Goal: Book appointment/travel/reservation

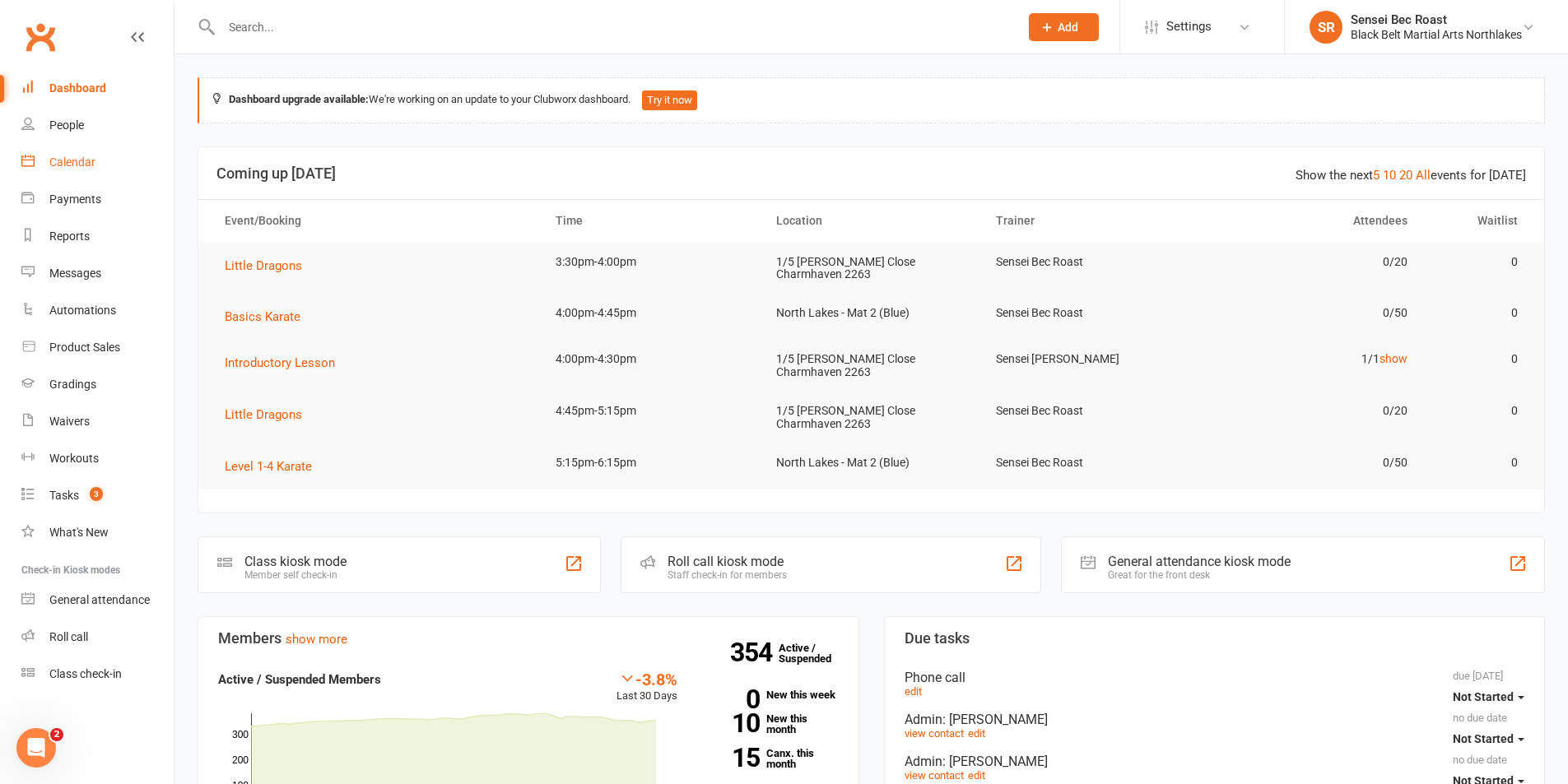
click at [82, 161] on div "Calendar" at bounding box center [73, 162] width 46 height 13
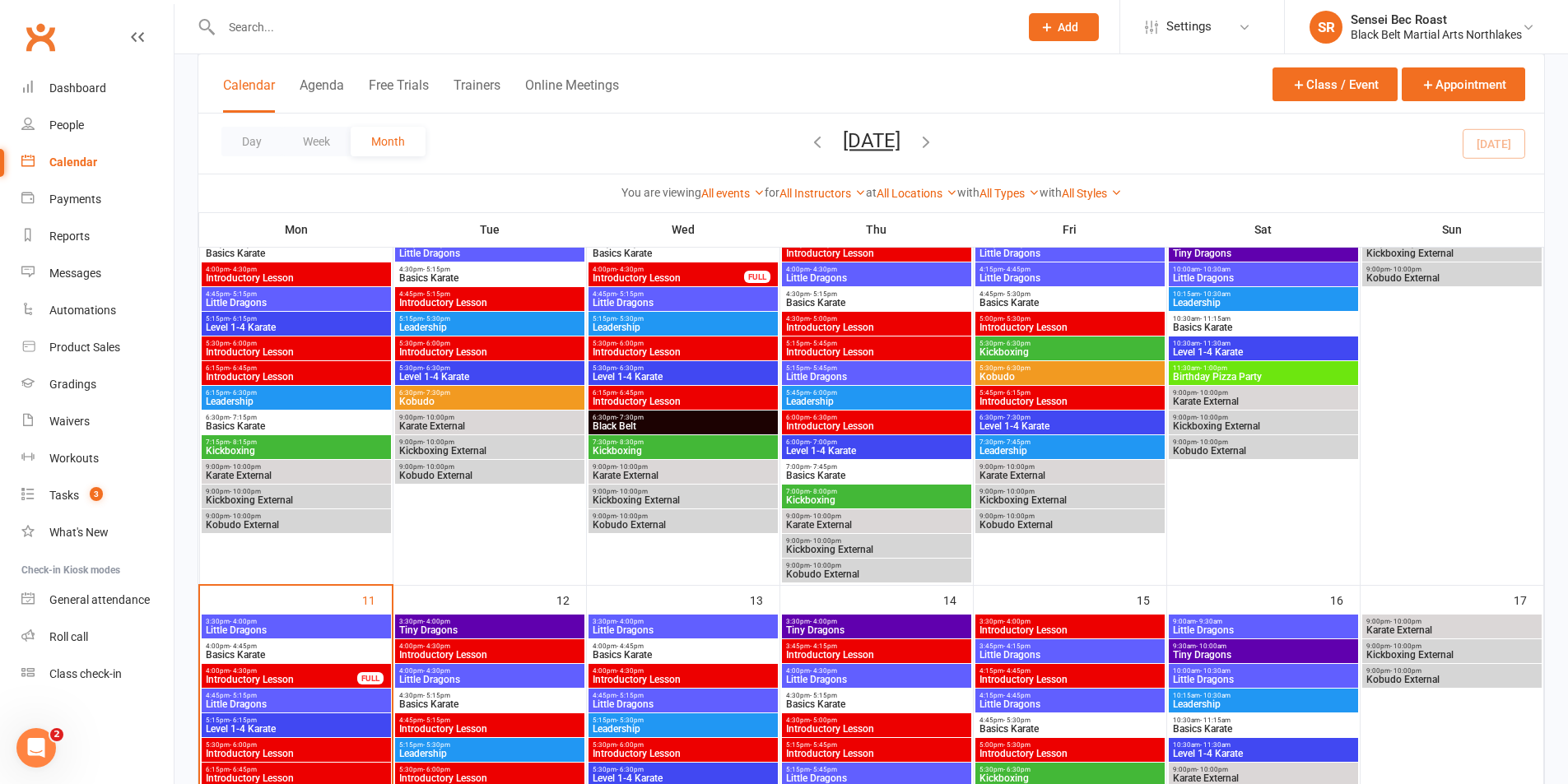
scroll to position [741, 0]
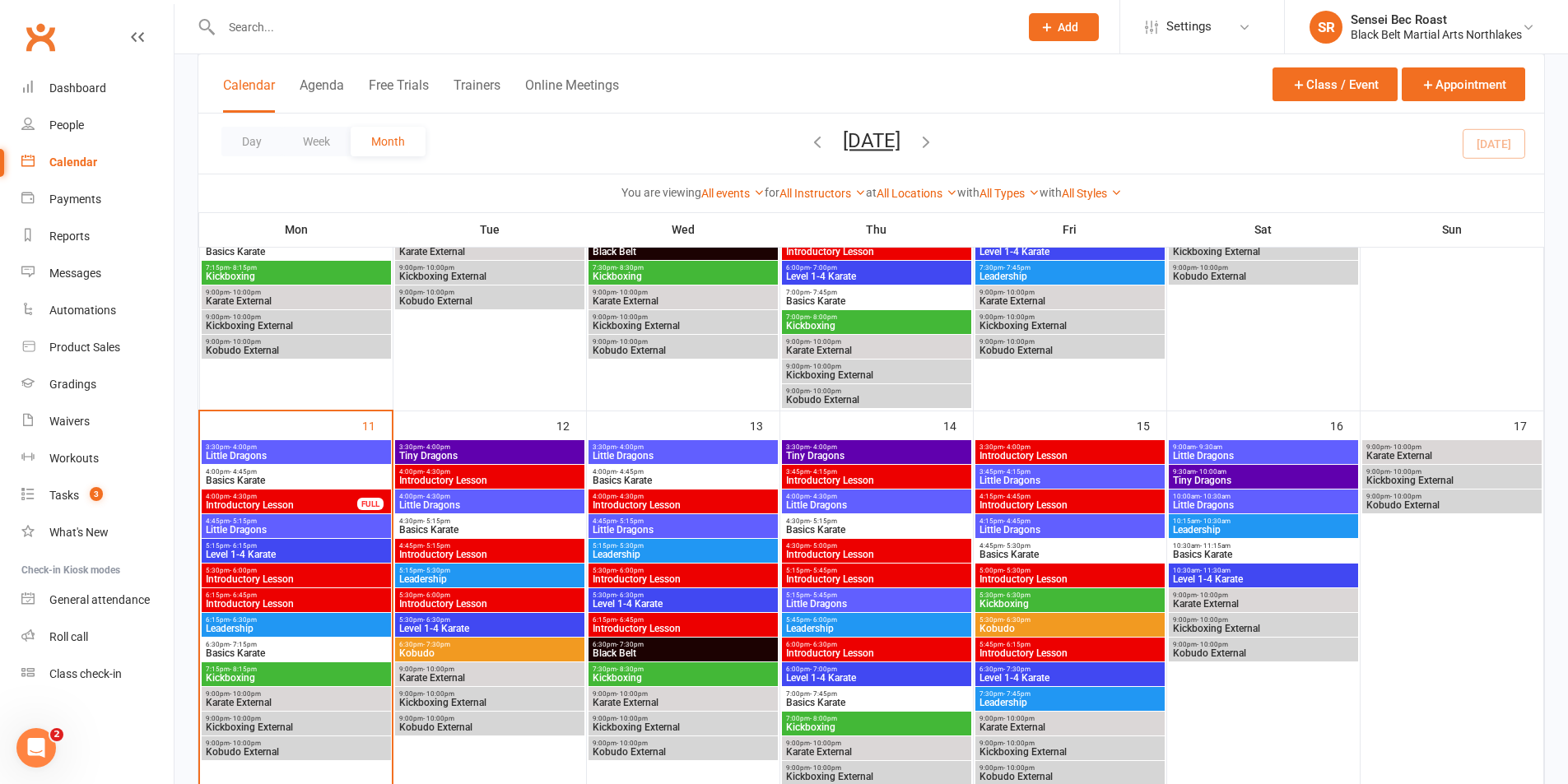
click at [350, 454] on span "Little Dragons" at bounding box center [296, 455] width 183 height 10
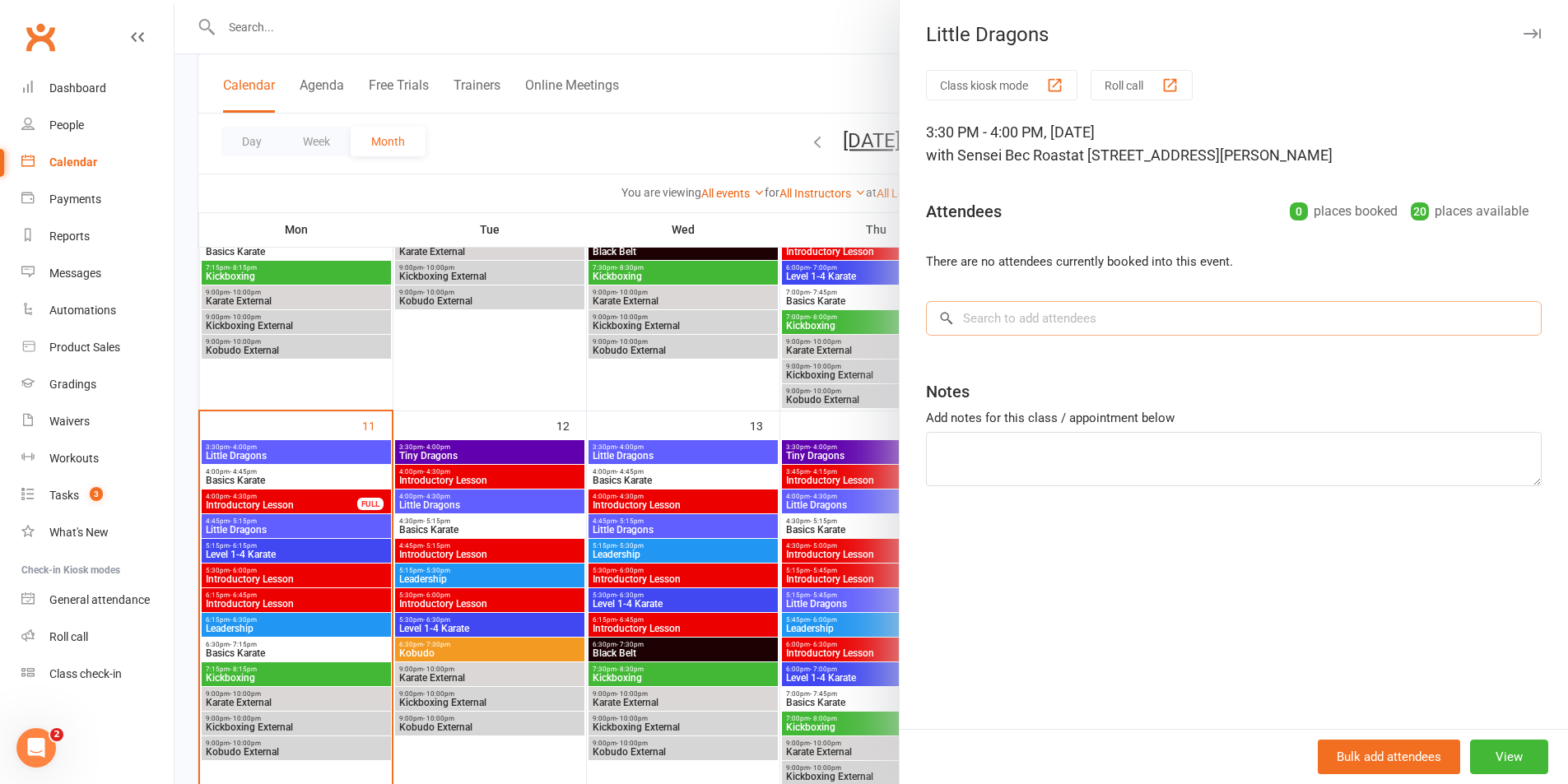
click at [1070, 323] on input "search" at bounding box center [1233, 319] width 615 height 35
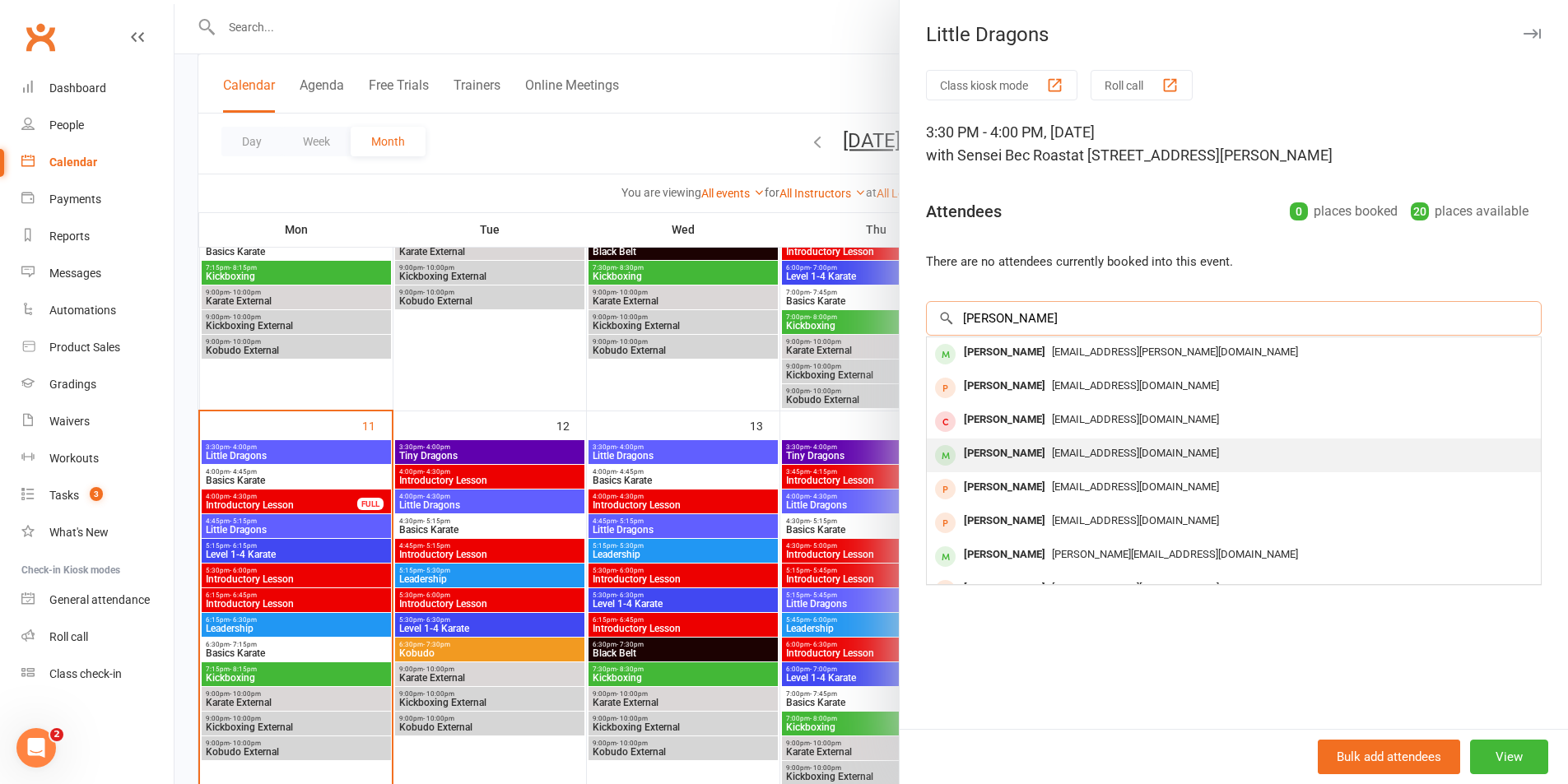
type input "[PERSON_NAME]"
click at [1058, 452] on span "[EMAIL_ADDRESS][DOMAIN_NAME]" at bounding box center [1136, 452] width 167 height 12
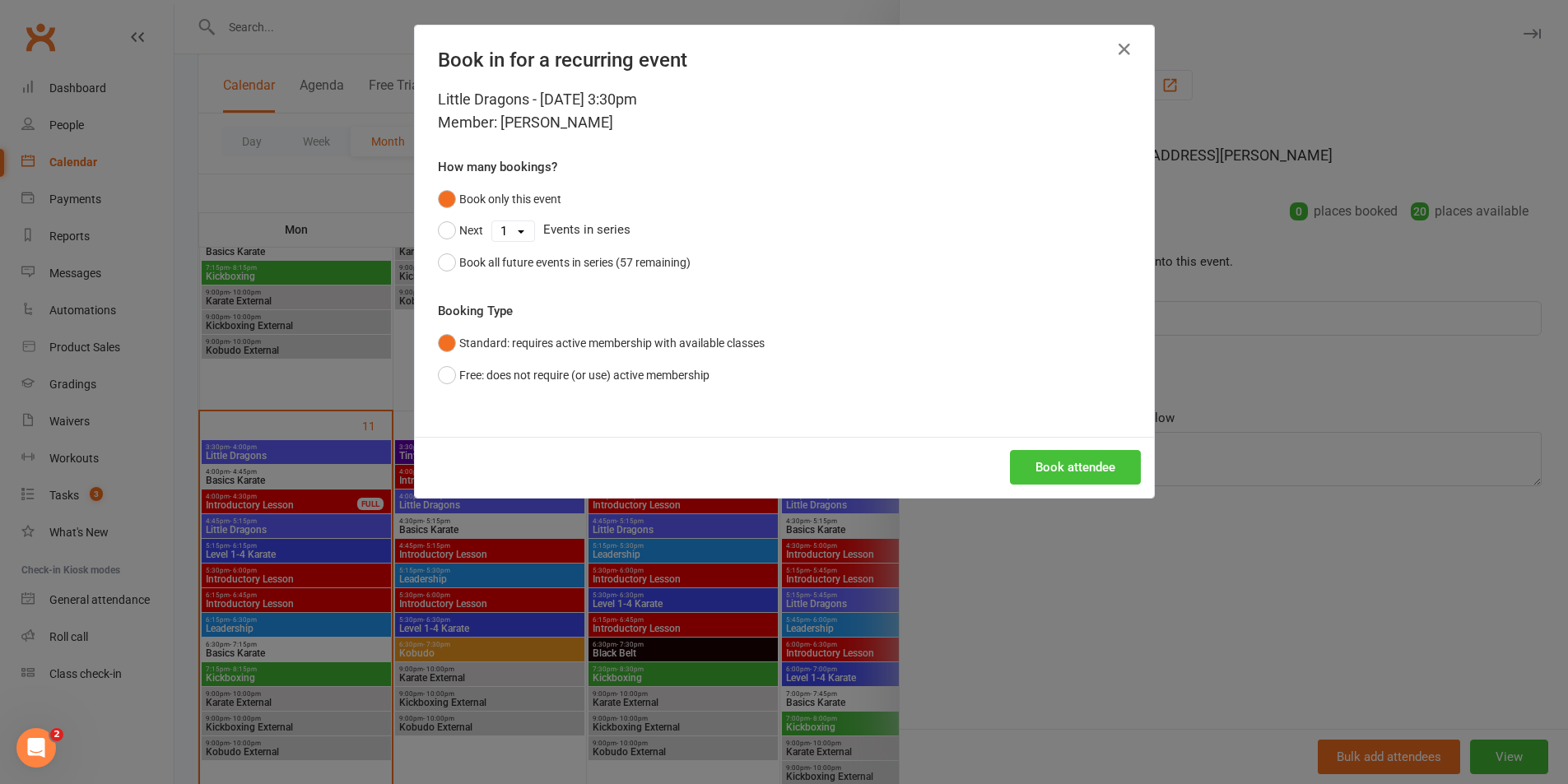
click at [1059, 463] on button "Book attendee" at bounding box center [1075, 468] width 131 height 35
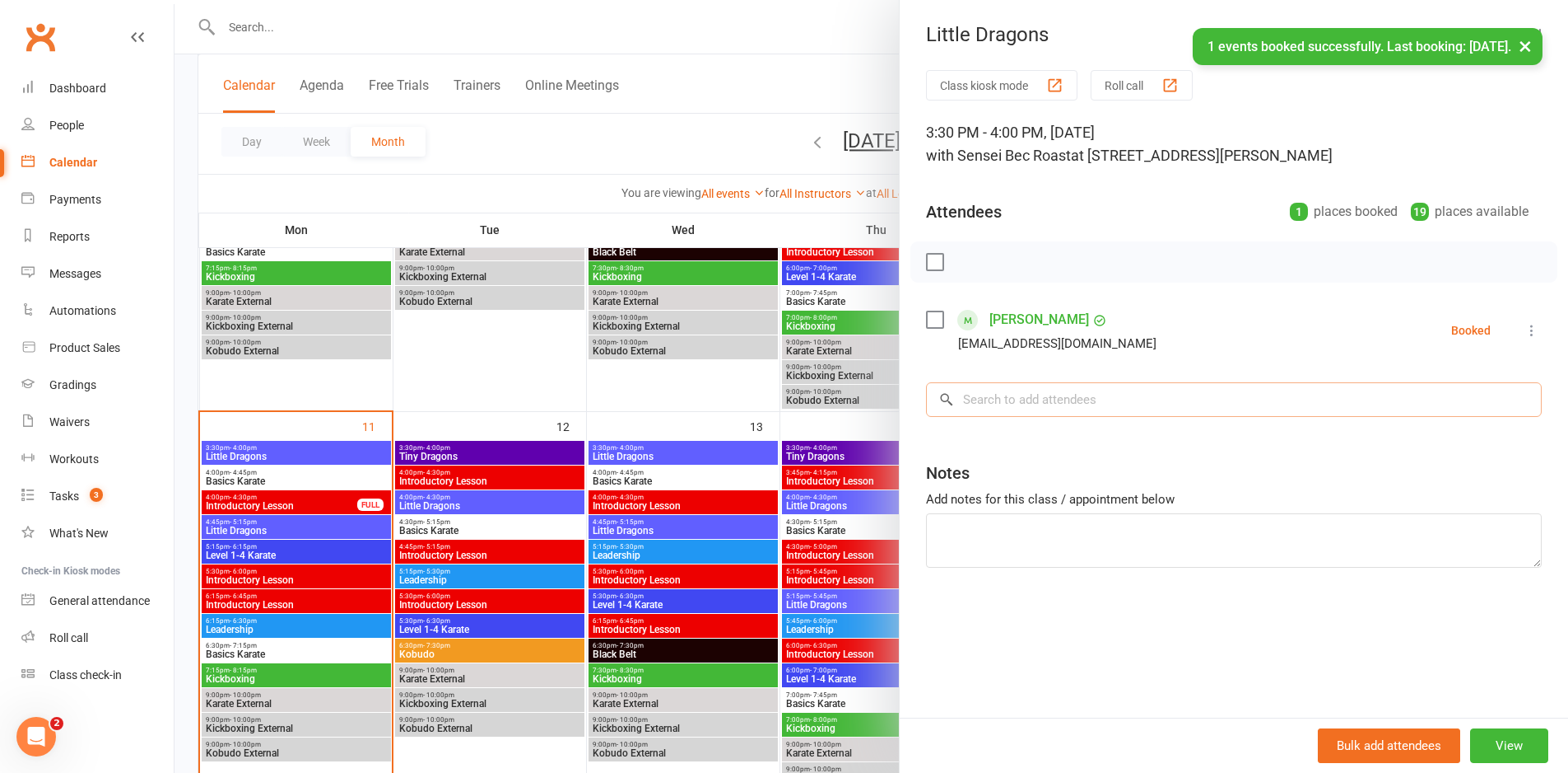
click at [1056, 402] on input "search" at bounding box center [1233, 399] width 615 height 35
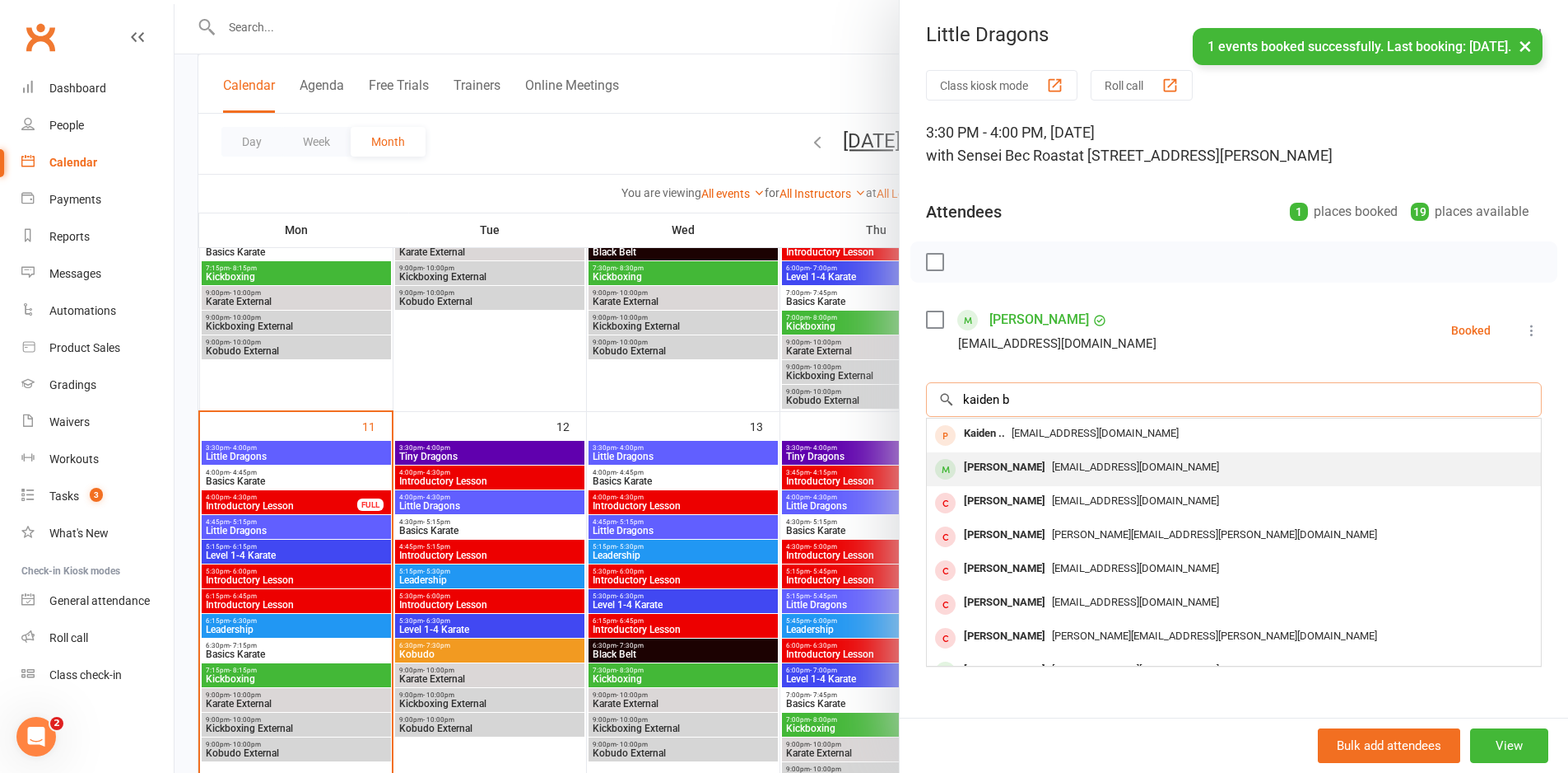
type input "kaiden b"
click at [1062, 464] on span "[EMAIL_ADDRESS][DOMAIN_NAME]" at bounding box center [1136, 466] width 167 height 12
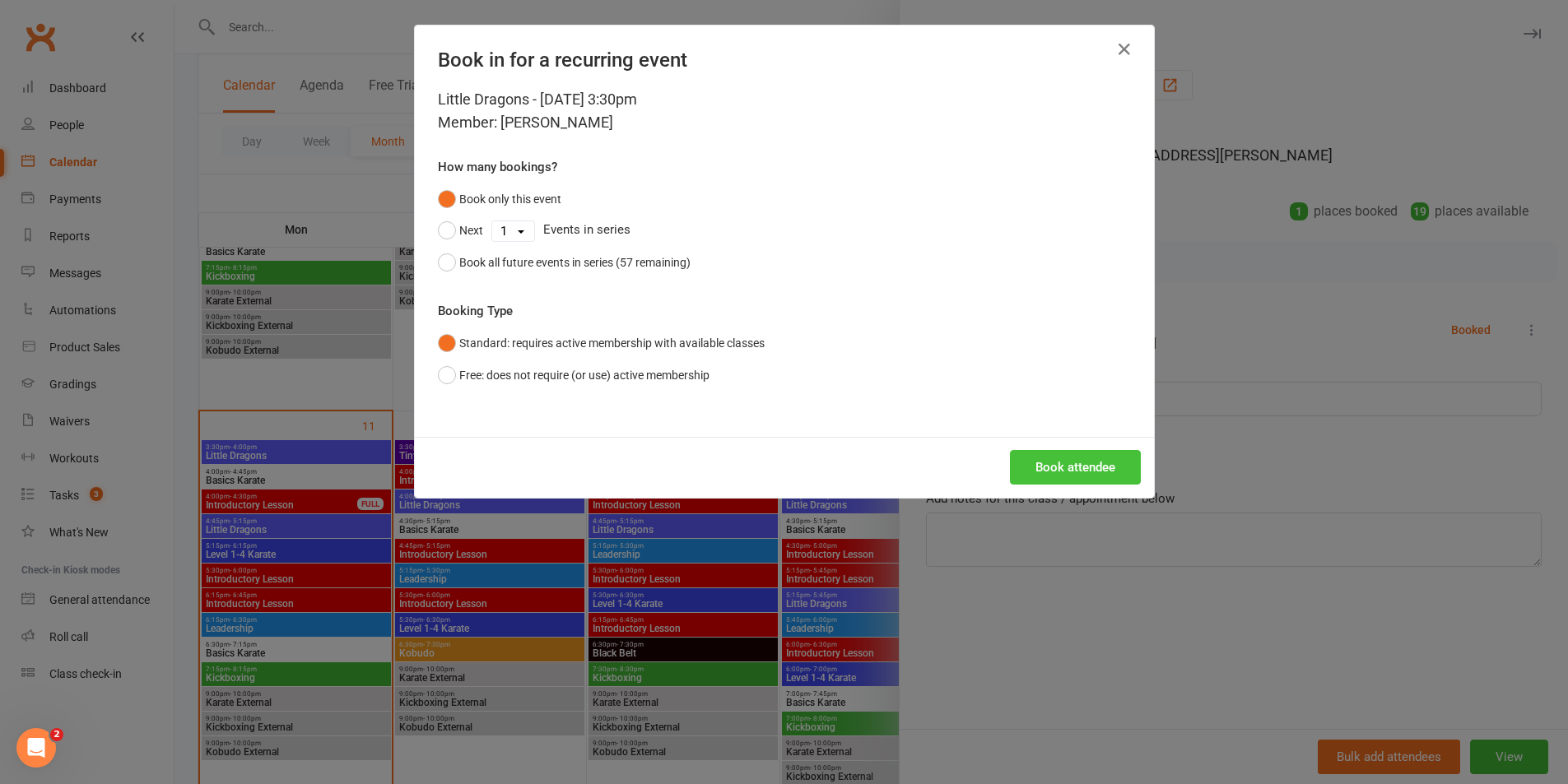
click at [1062, 463] on button "Book attendee" at bounding box center [1075, 468] width 131 height 35
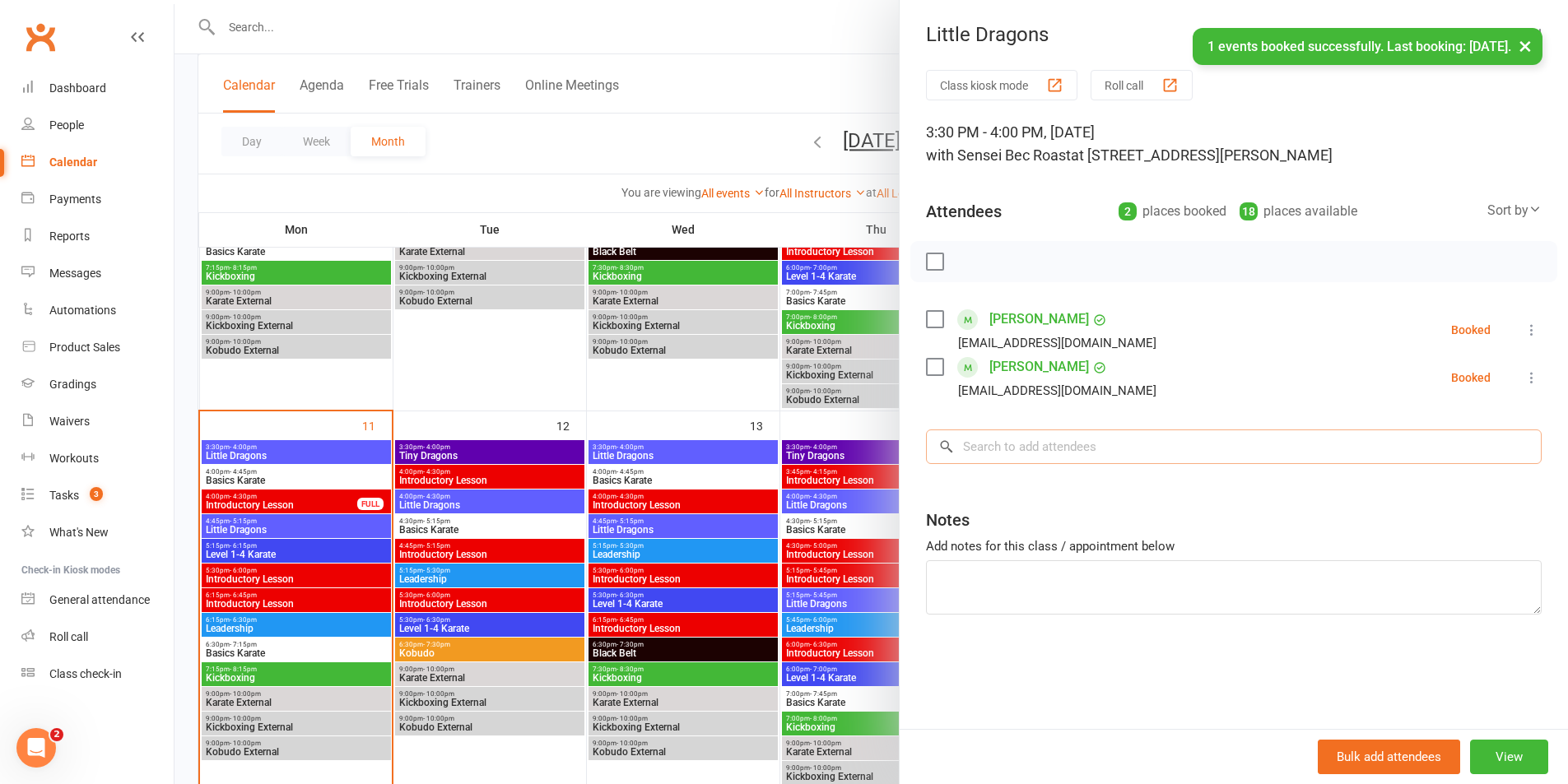
click at [1062, 457] on input "search" at bounding box center [1233, 447] width 615 height 35
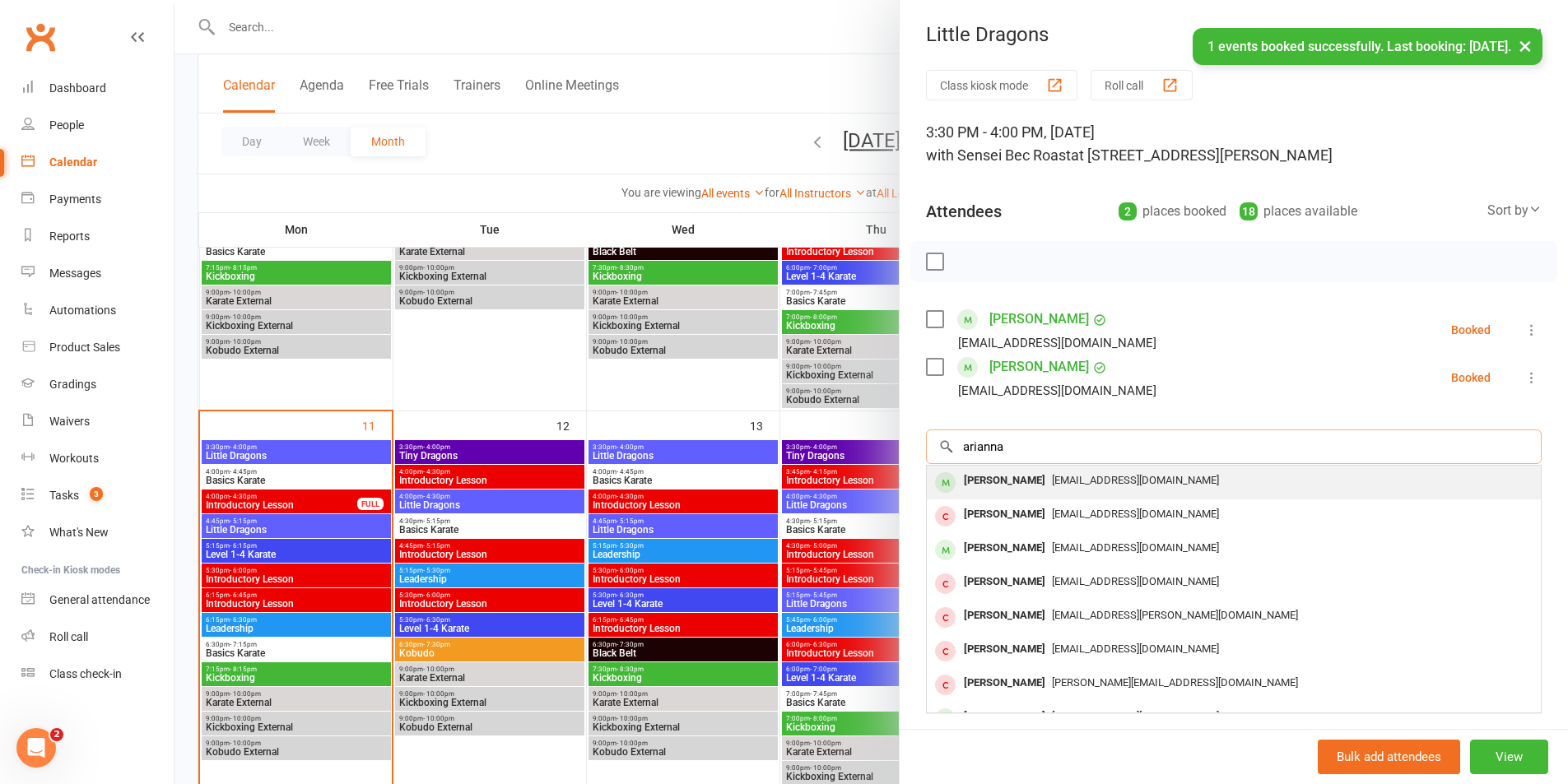
type input "arianna"
click at [1072, 484] on span "[EMAIL_ADDRESS][DOMAIN_NAME]" at bounding box center [1136, 480] width 167 height 12
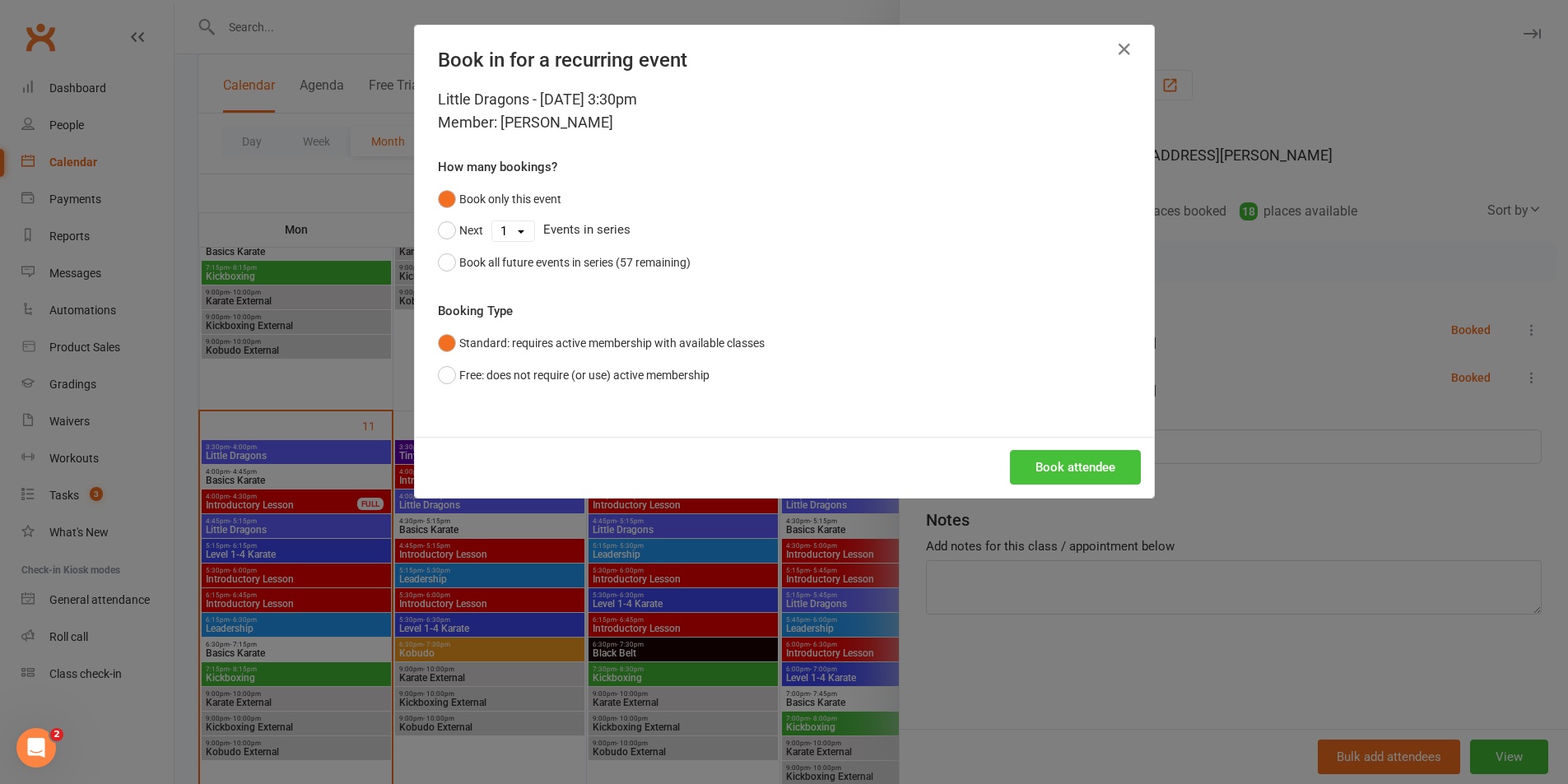
click at [1072, 481] on button "Book attendee" at bounding box center [1075, 468] width 131 height 35
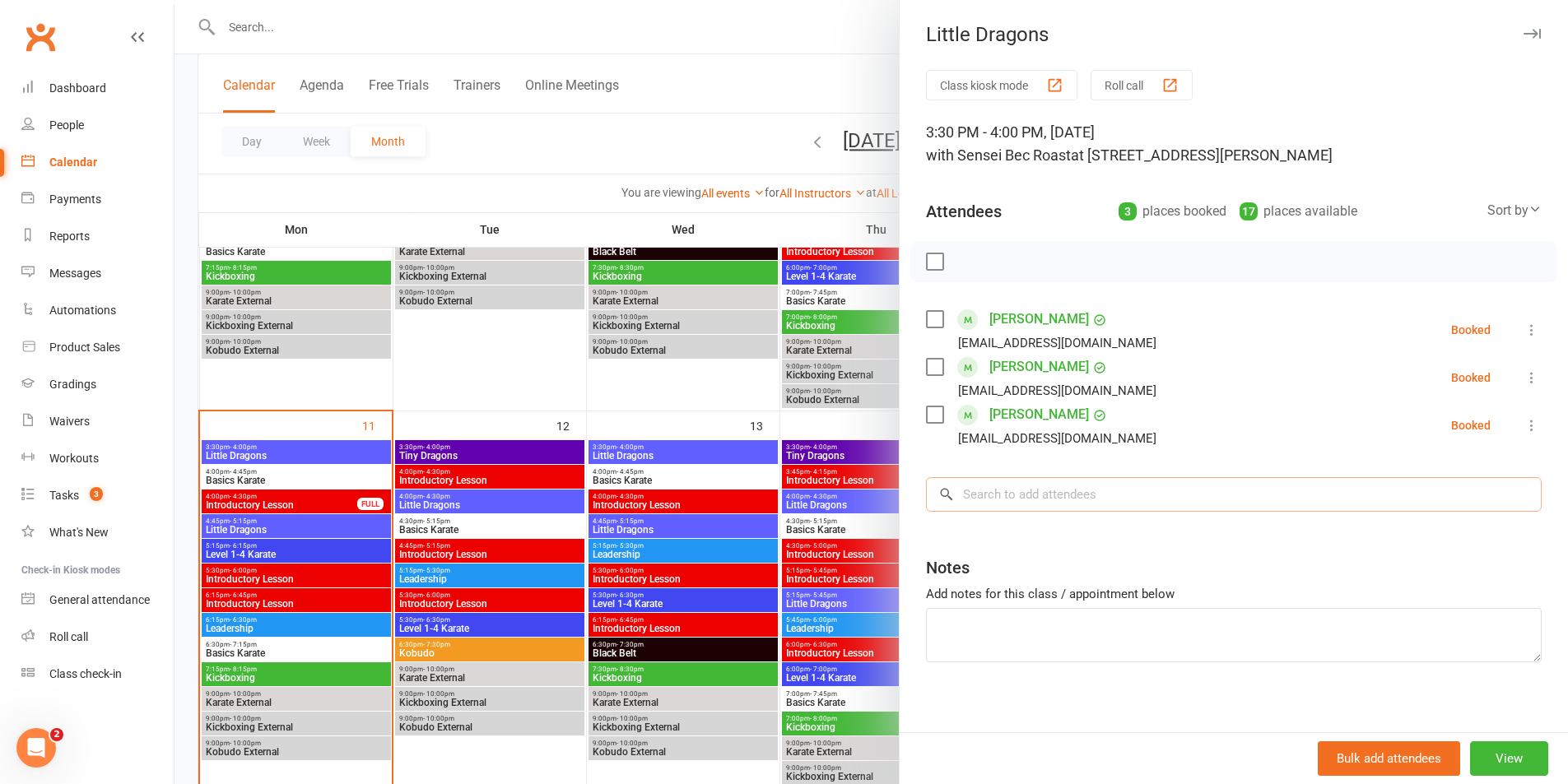
click at [1093, 494] on input "search" at bounding box center [1233, 494] width 615 height 35
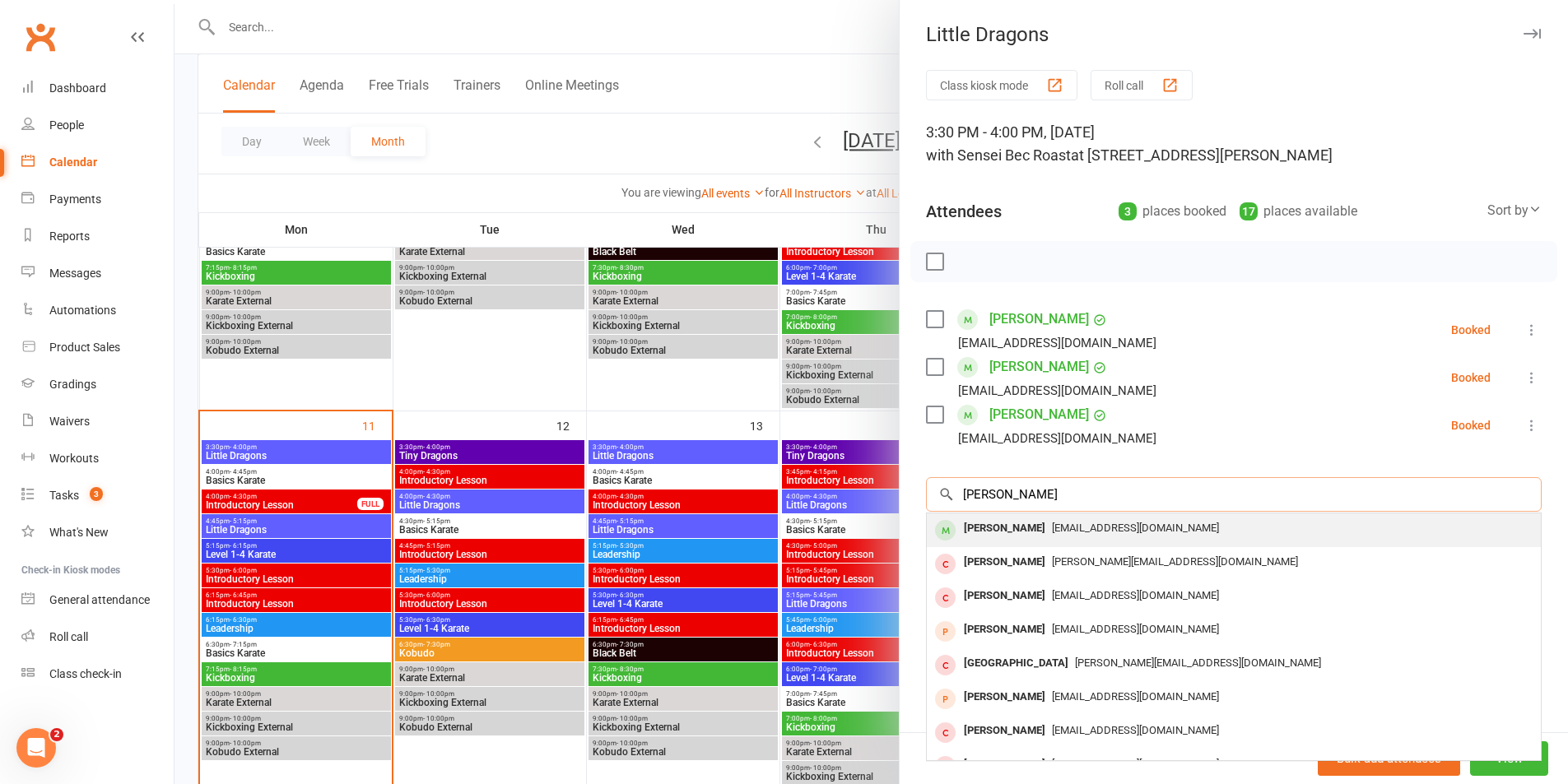
type input "[PERSON_NAME]"
click at [1052, 529] on span "[EMAIL_ADDRESS][DOMAIN_NAME]" at bounding box center [1136, 527] width 167 height 12
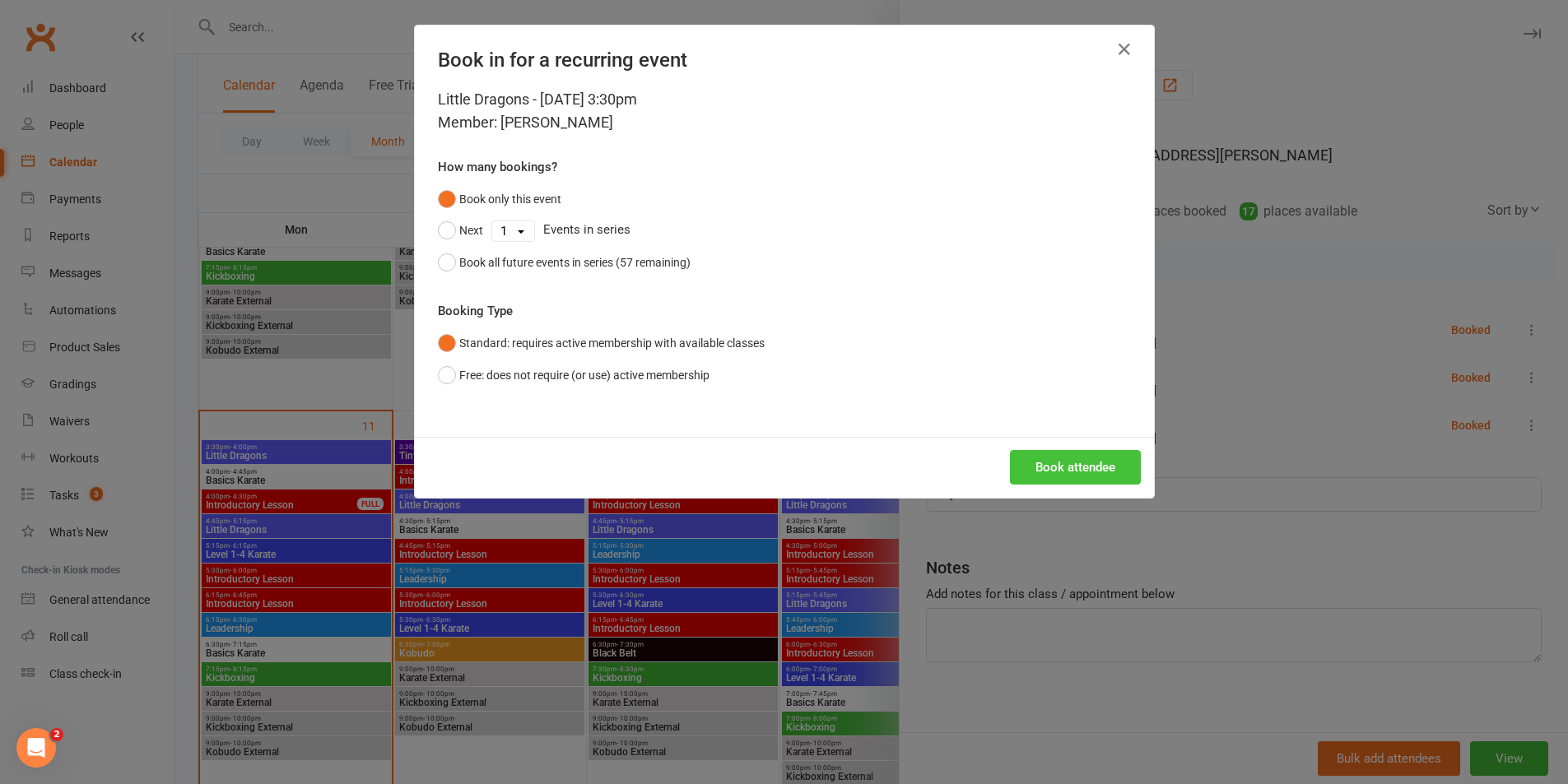
click at [1028, 476] on button "Book attendee" at bounding box center [1075, 468] width 131 height 35
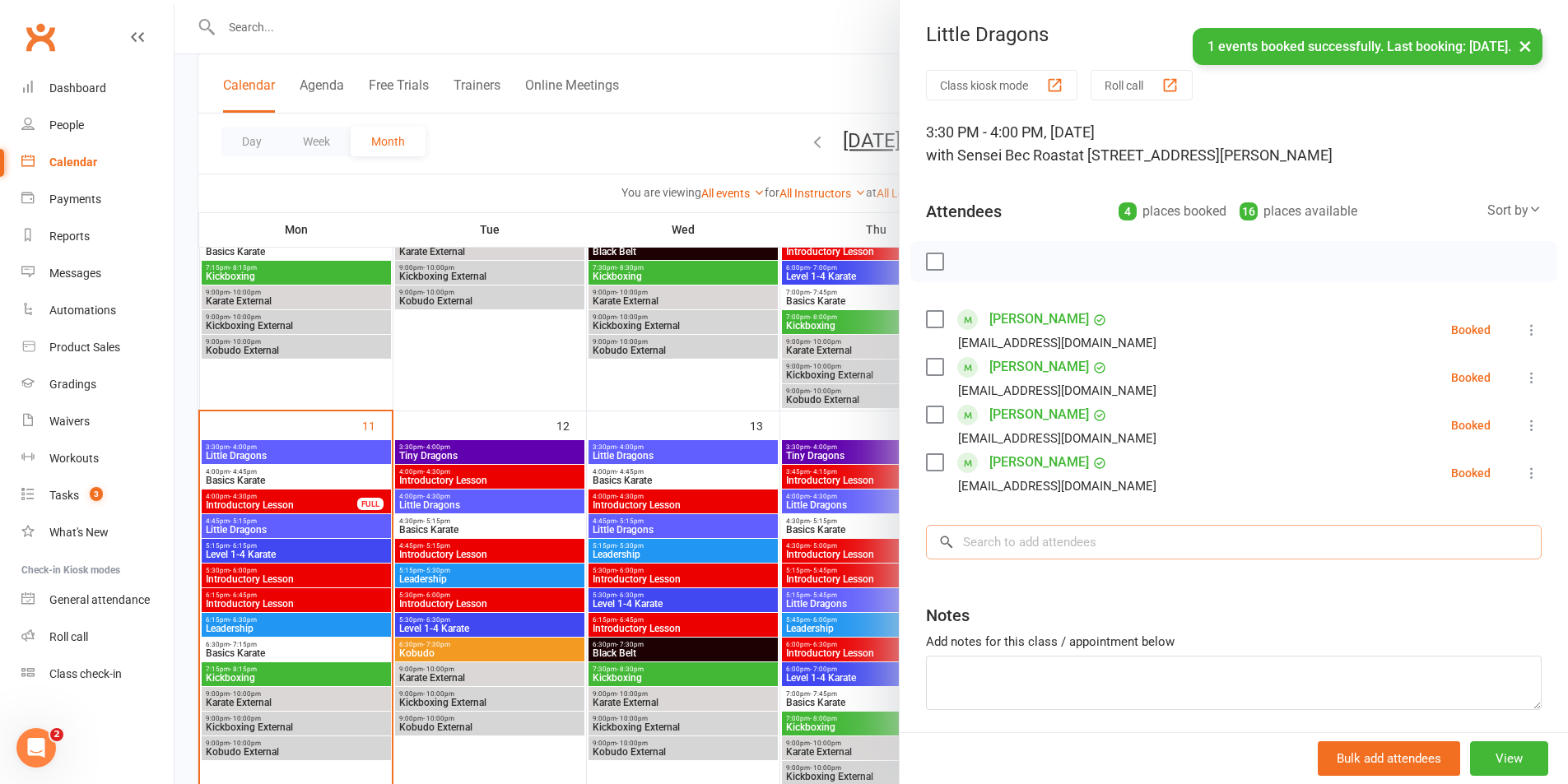
click at [1044, 536] on input "search" at bounding box center [1233, 542] width 615 height 35
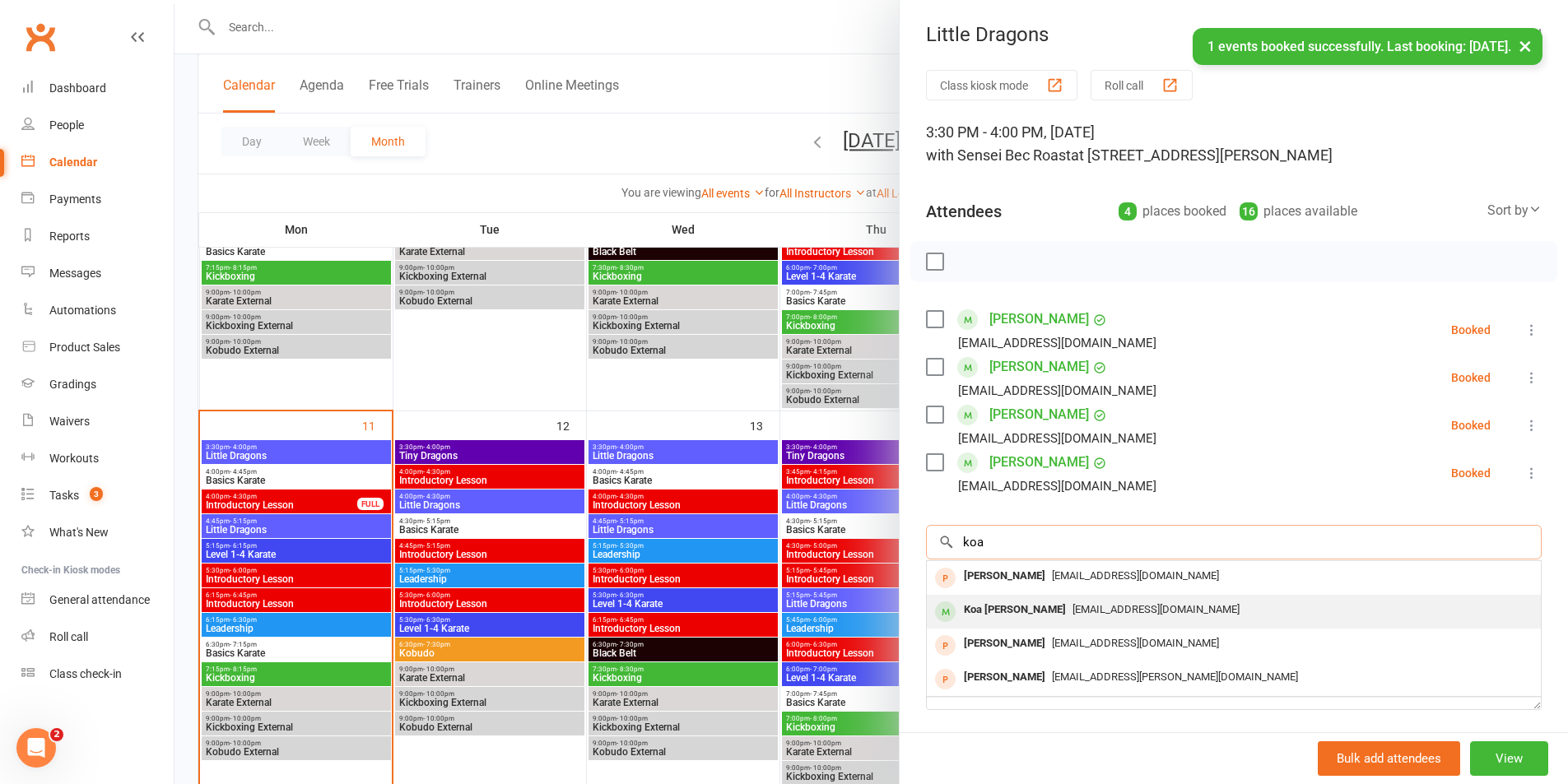
type input "koa"
click at [1094, 604] on span "[EMAIL_ADDRESS][DOMAIN_NAME]" at bounding box center [1156, 608] width 167 height 12
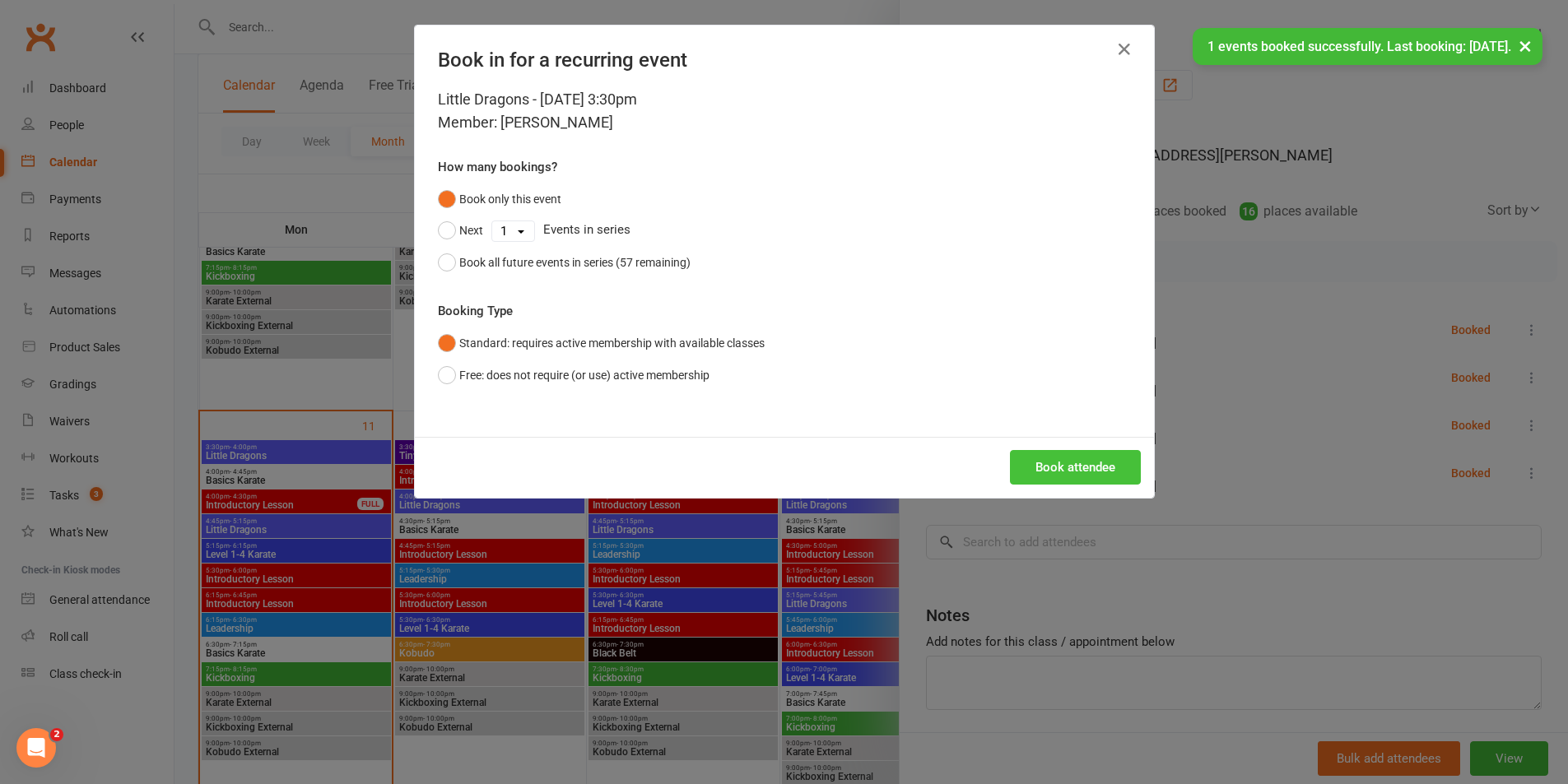
click at [1084, 474] on button "Book attendee" at bounding box center [1075, 468] width 131 height 35
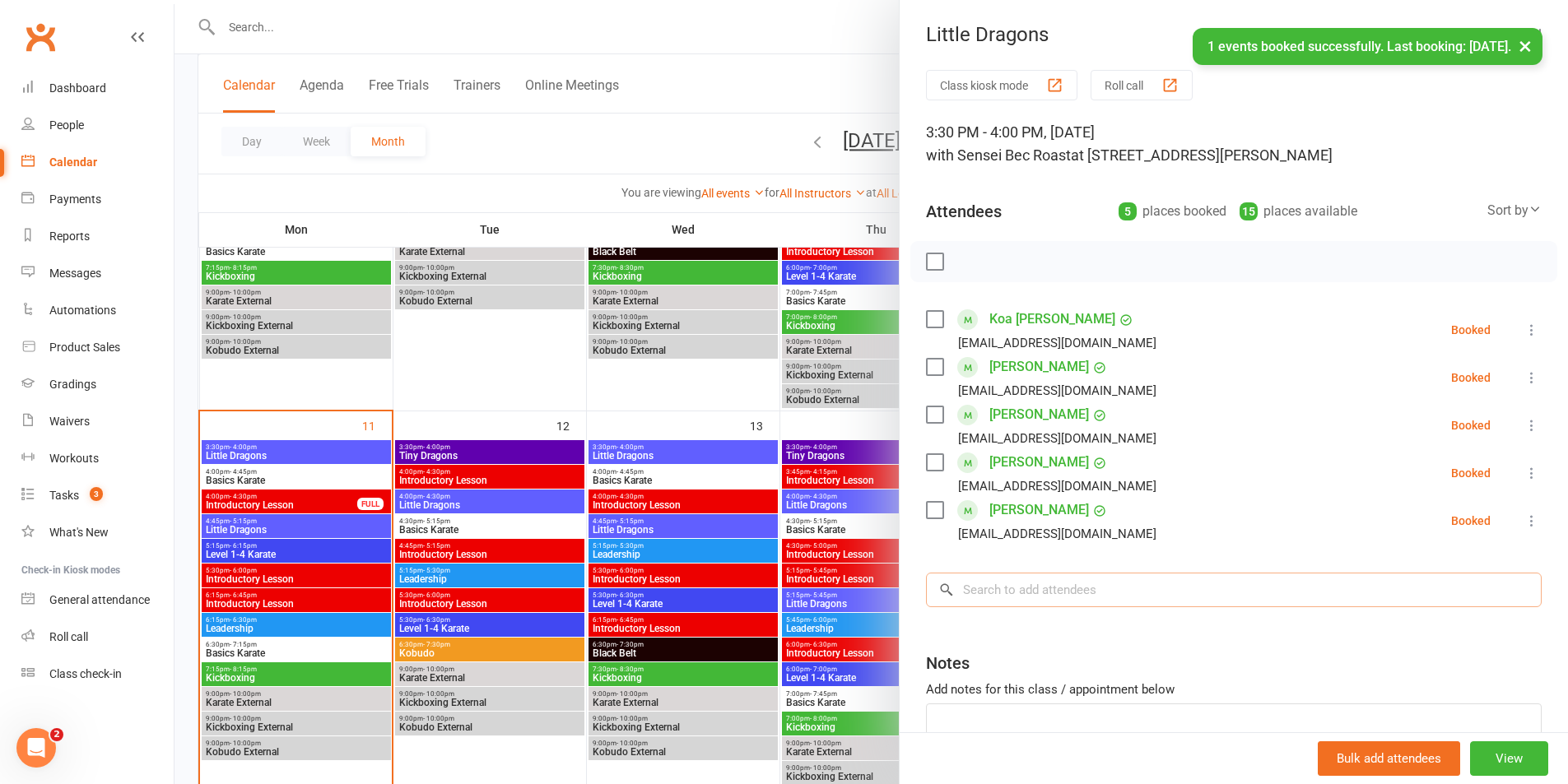
click at [1201, 582] on input "search" at bounding box center [1233, 590] width 615 height 35
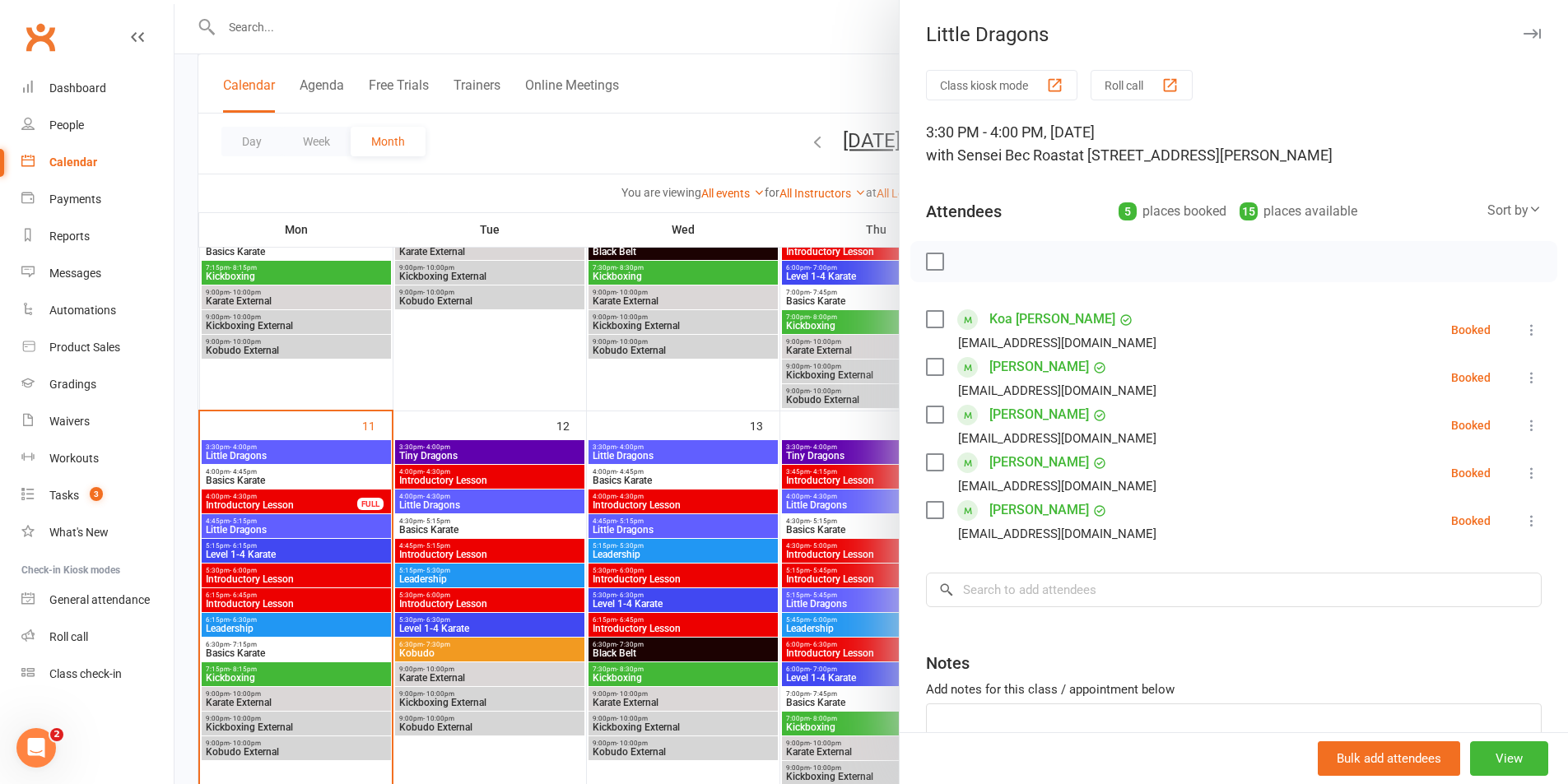
drag, startPoint x: 935, startPoint y: 0, endPoint x: 1504, endPoint y: 375, distance: 681.5
click at [1524, 375] on icon at bounding box center [1532, 378] width 17 height 17
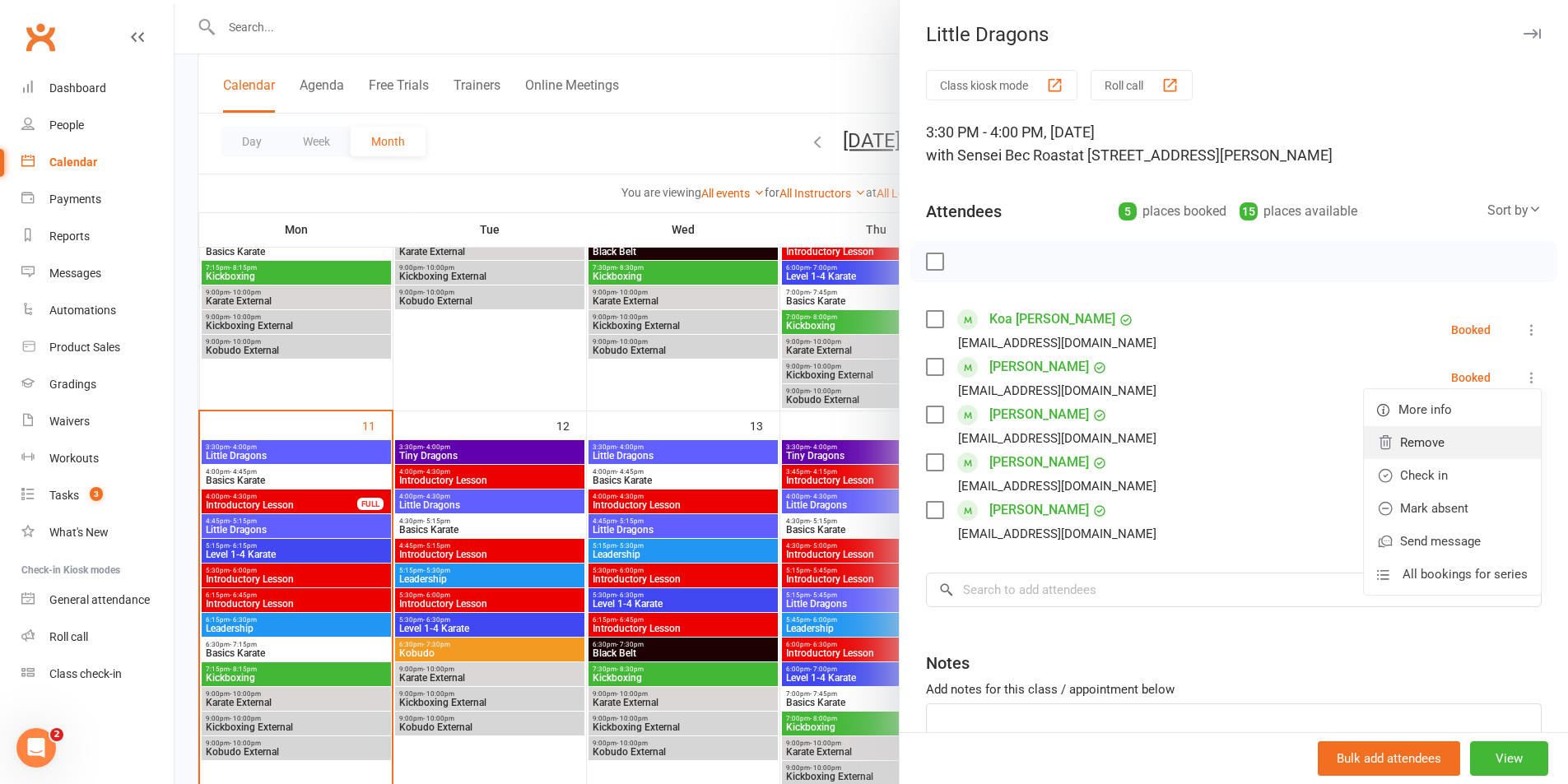
click at [1460, 437] on link "Remove" at bounding box center [1452, 443] width 177 height 33
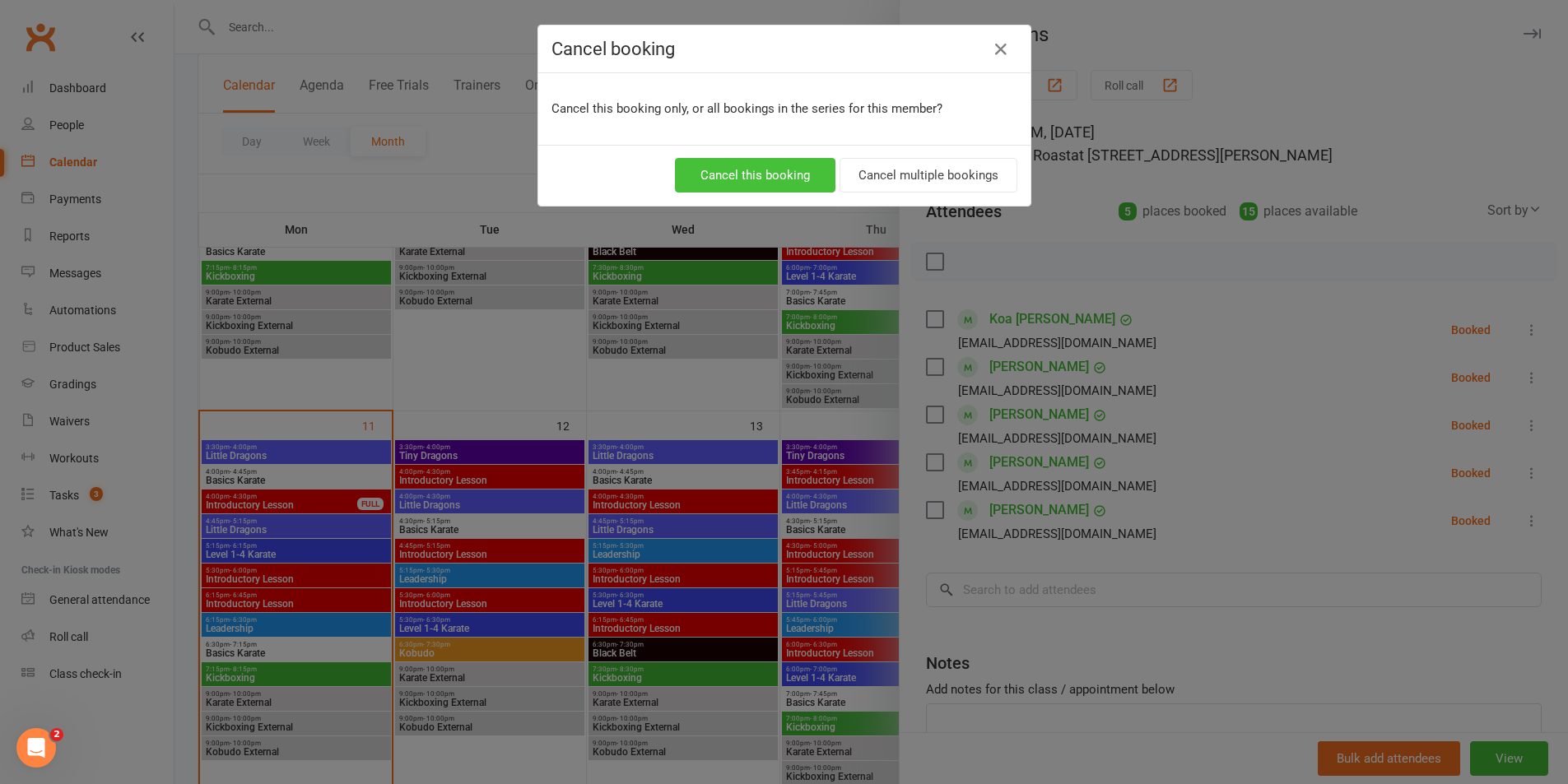
click at [736, 175] on button "Cancel this booking" at bounding box center [755, 176] width 161 height 35
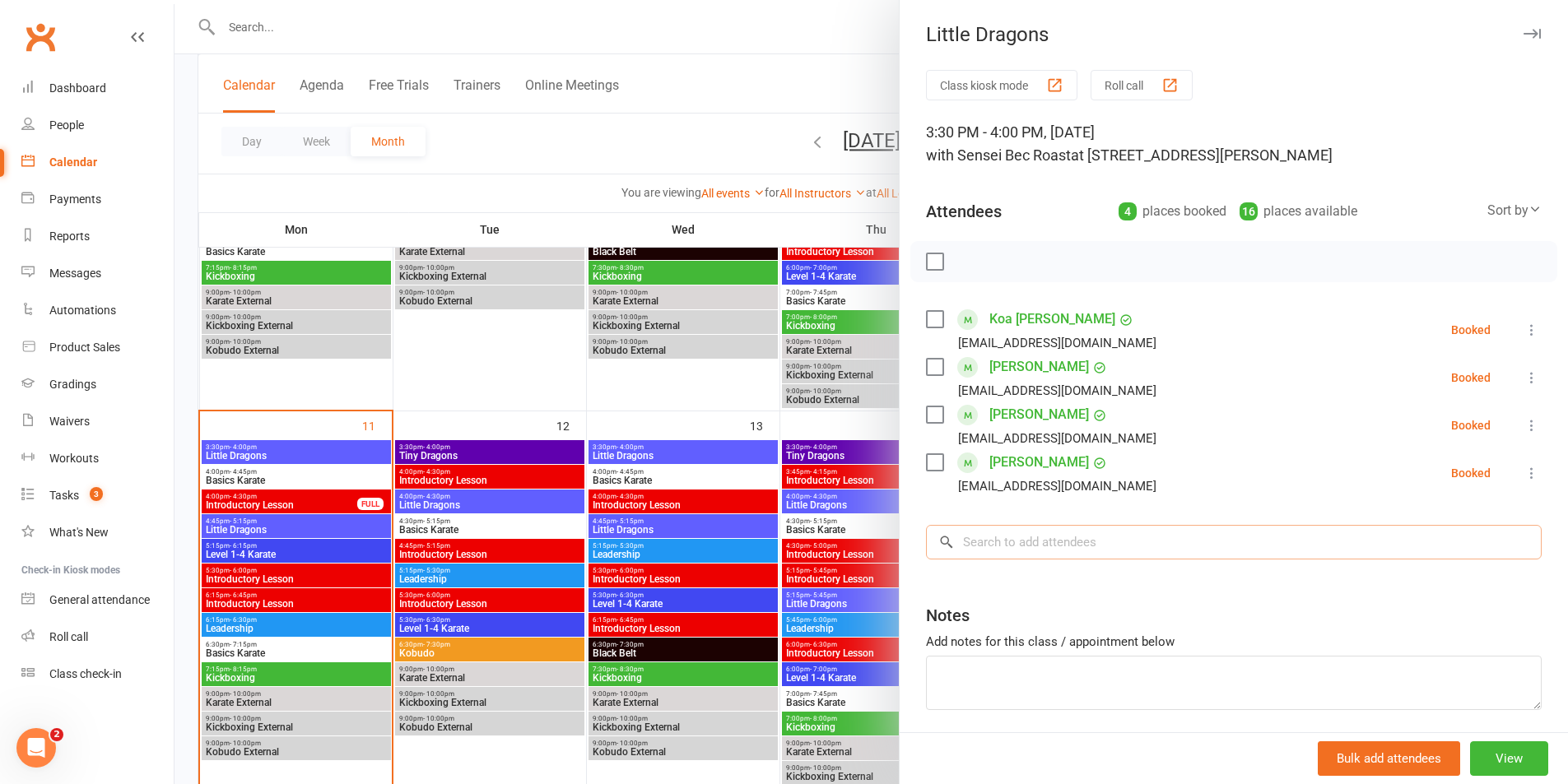
click at [1070, 554] on input "search" at bounding box center [1233, 542] width 615 height 35
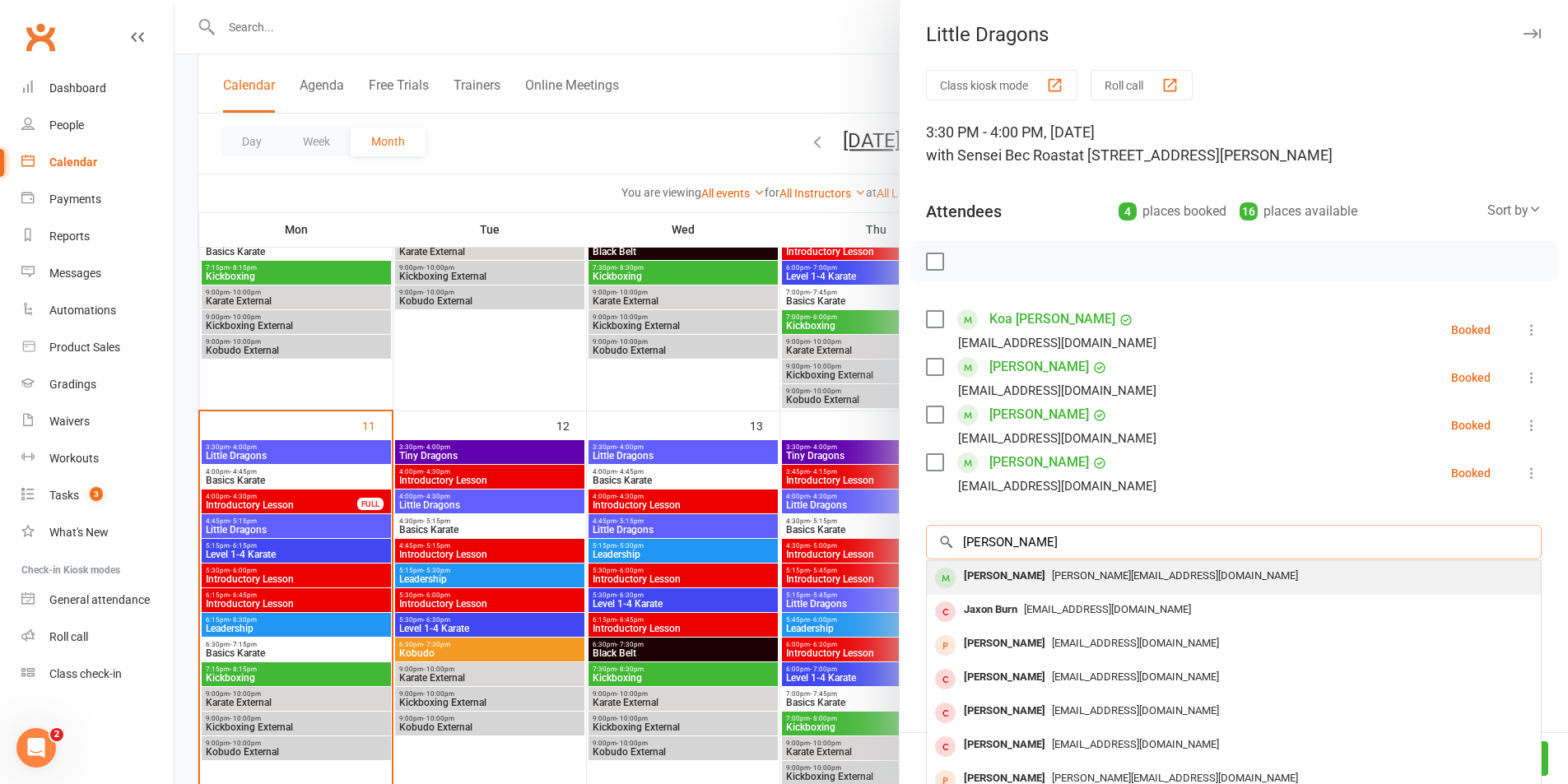
type input "[PERSON_NAME]"
click at [1054, 574] on span "[PERSON_NAME][EMAIL_ADDRESS][DOMAIN_NAME]" at bounding box center [1175, 574] width 246 height 12
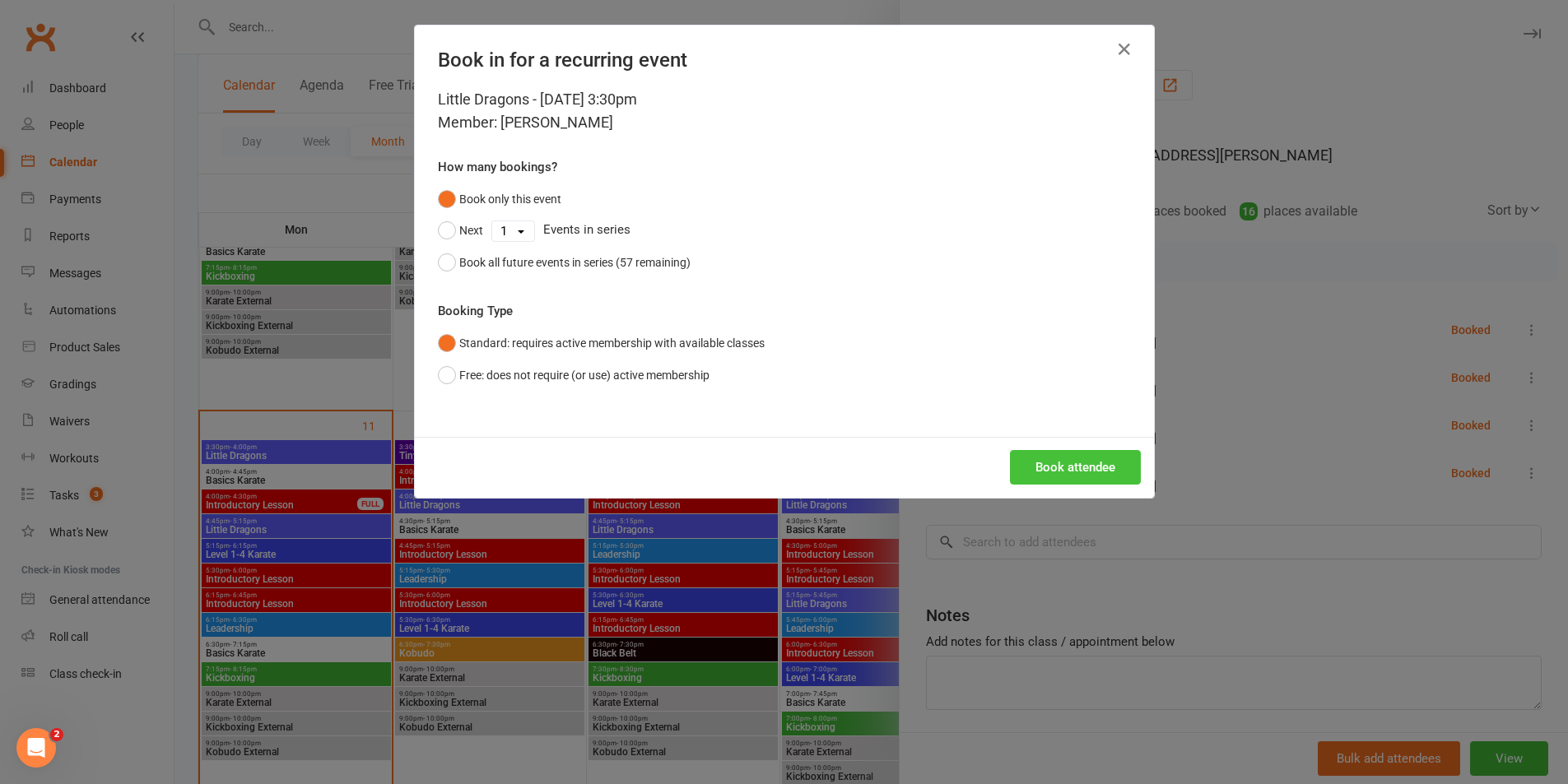
click at [1064, 472] on button "Book attendee" at bounding box center [1075, 468] width 131 height 35
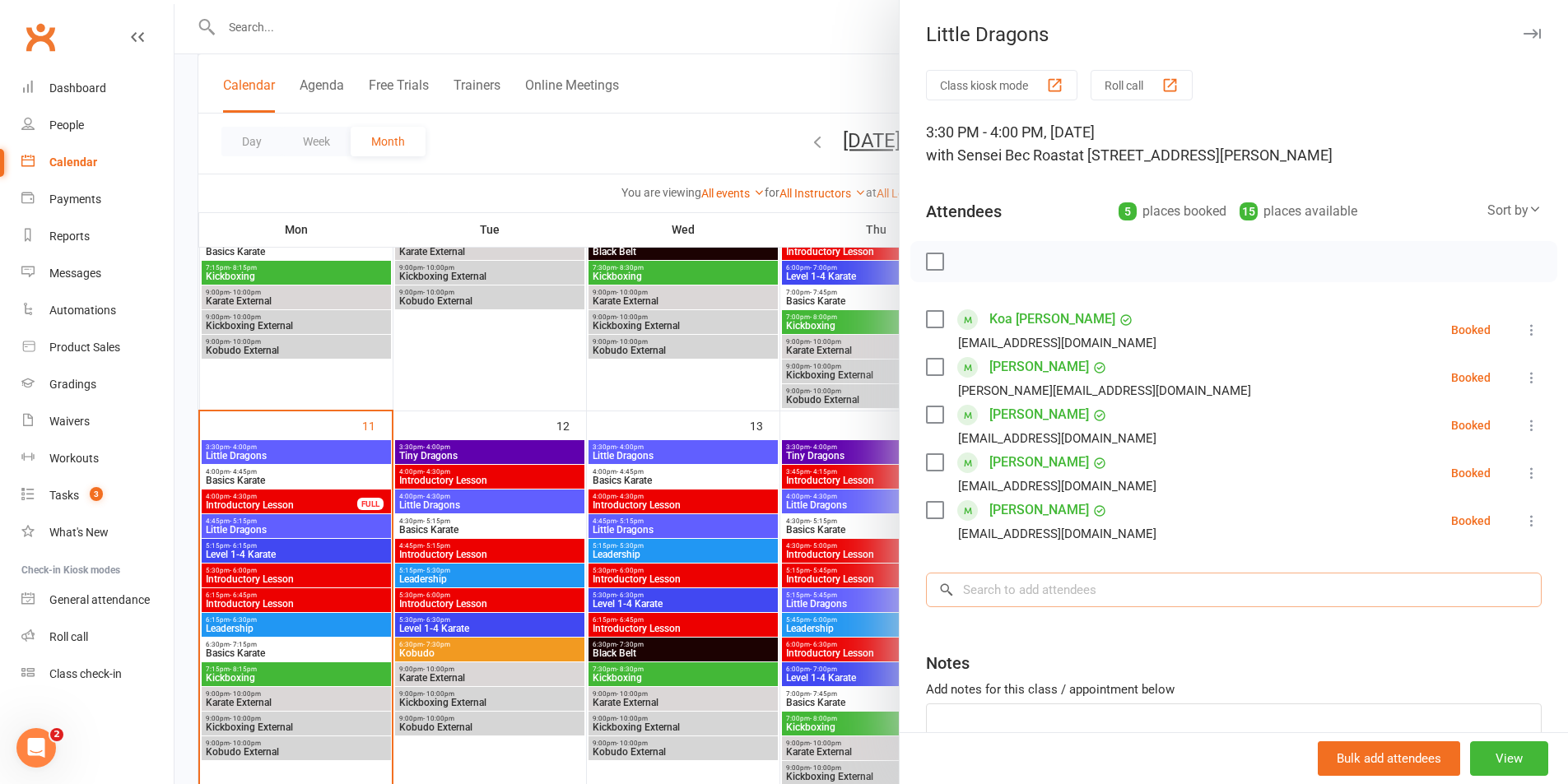
click at [1036, 582] on input "search" at bounding box center [1233, 590] width 615 height 35
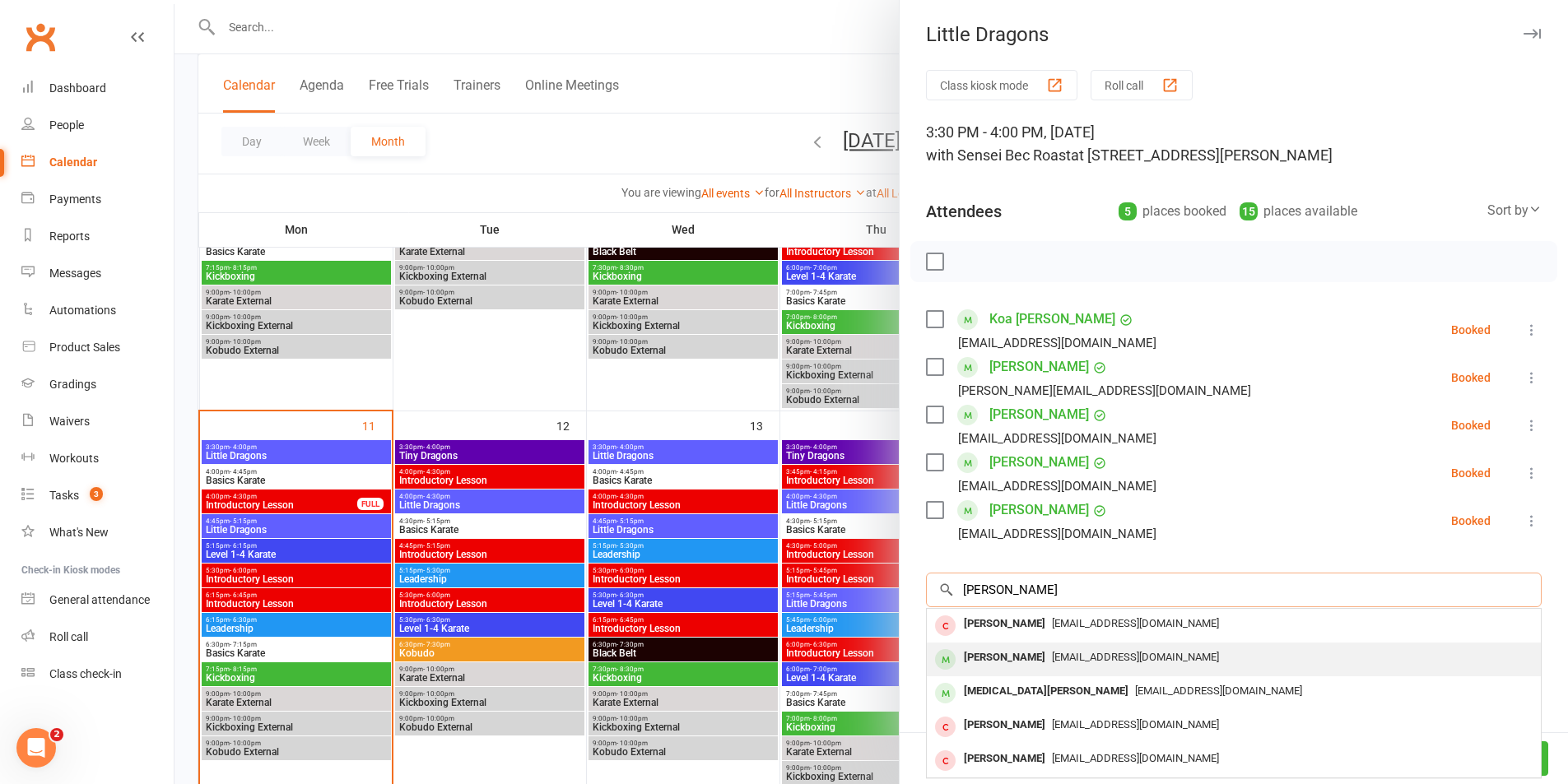
type input "[PERSON_NAME]"
click at [1041, 667] on div "[EMAIL_ADDRESS][DOMAIN_NAME]" at bounding box center [1233, 658] width 601 height 24
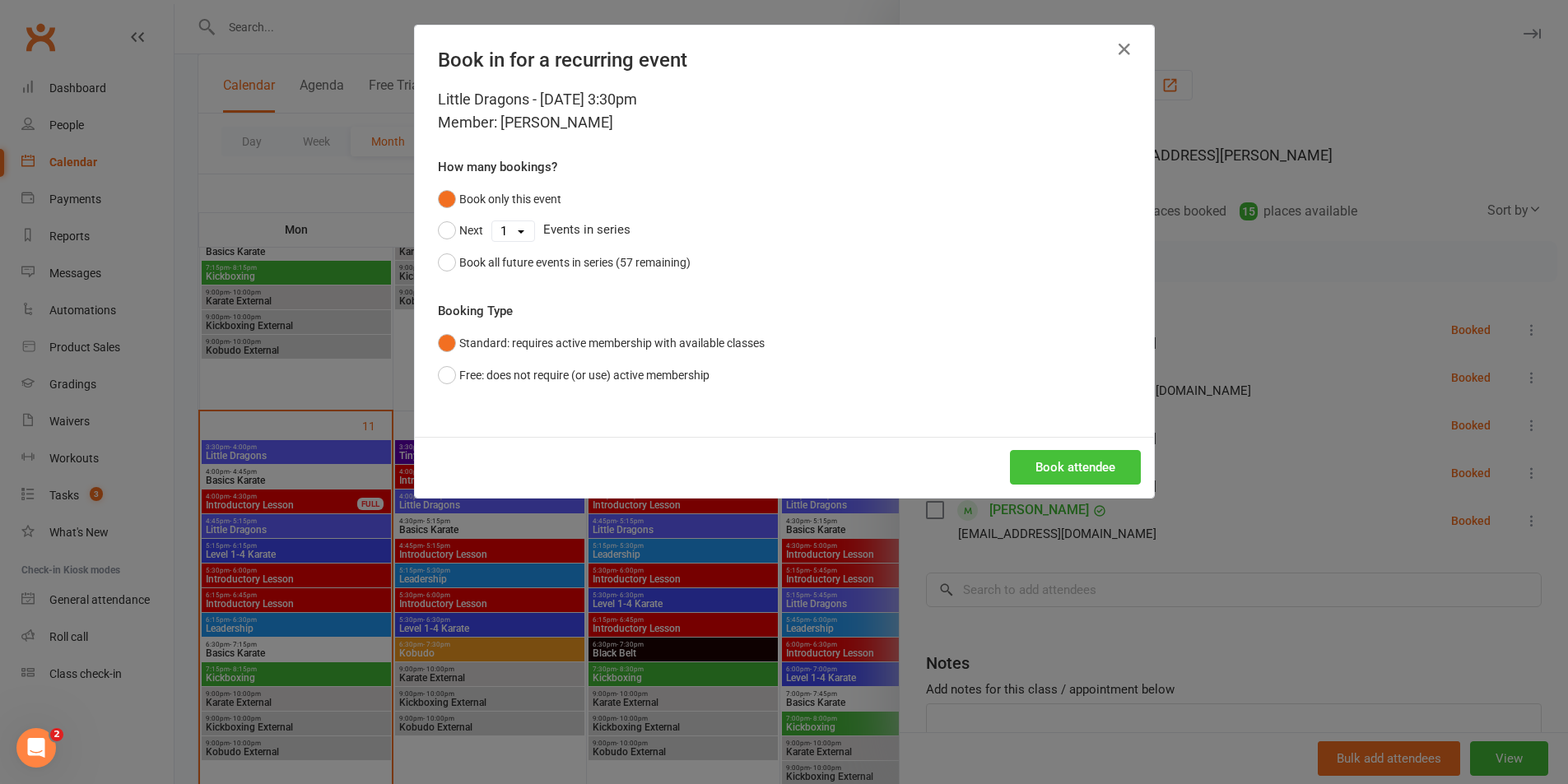
click at [1047, 466] on button "Book attendee" at bounding box center [1075, 468] width 131 height 35
